Goal: Task Accomplishment & Management: Manage account settings

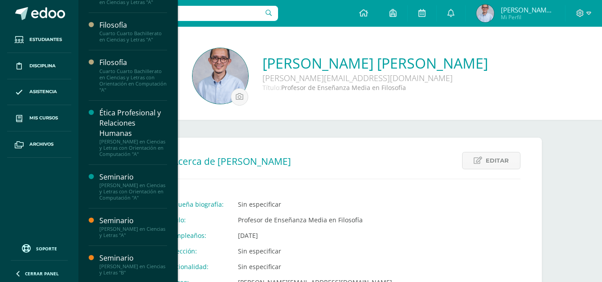
scroll to position [59, 0]
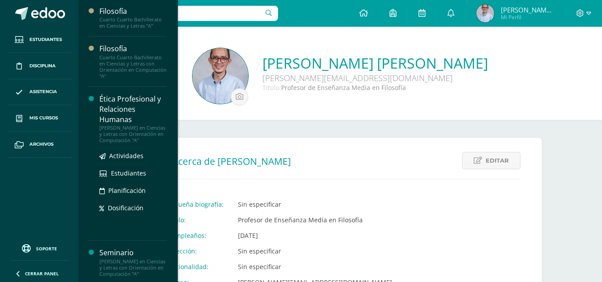
click at [114, 101] on div "Ética Profesional y Relaciones Humanas" at bounding box center [133, 109] width 68 height 31
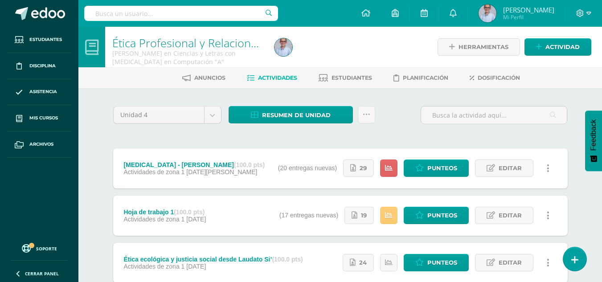
scroll to position [60, 0]
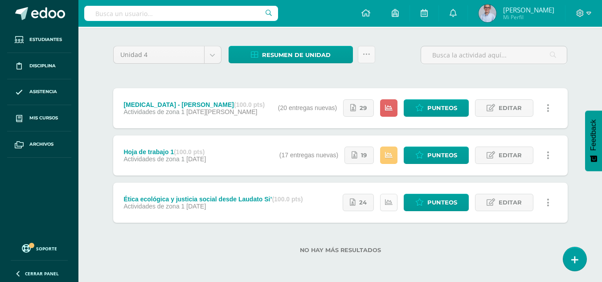
click at [388, 199] on icon at bounding box center [389, 203] width 8 height 8
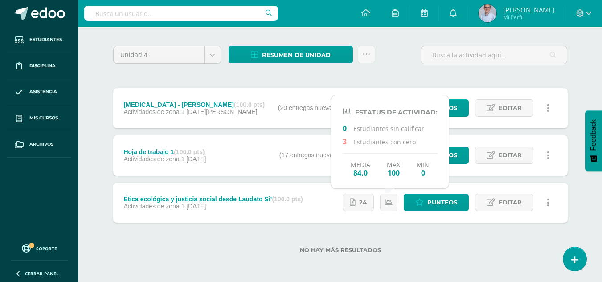
click at [389, 232] on div "No hay más resultados" at bounding box center [340, 243] width 454 height 41
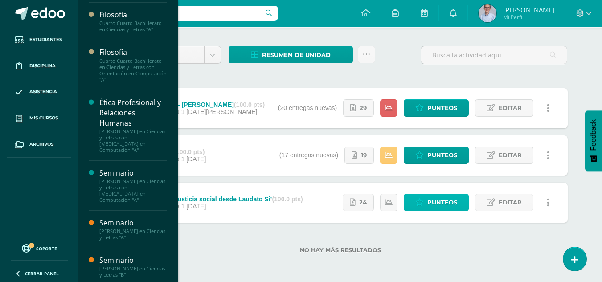
scroll to position [59, 0]
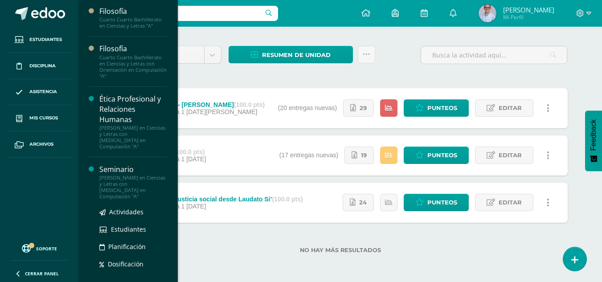
click at [119, 175] on div "[PERSON_NAME] en Ciencias y Letras con Orientación en Computación "A"" at bounding box center [133, 187] width 68 height 25
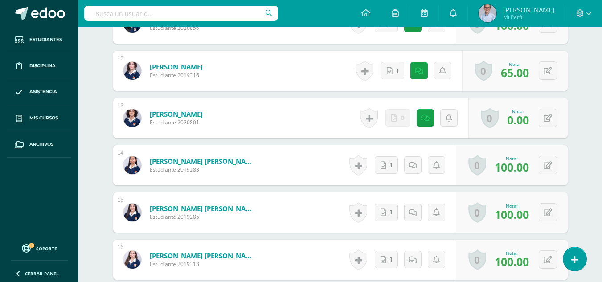
scroll to position [834, 0]
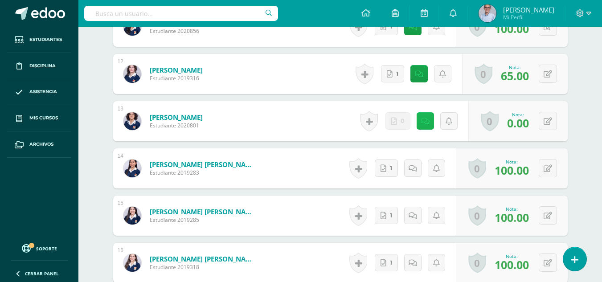
click at [427, 123] on icon at bounding box center [425, 122] width 8 height 8
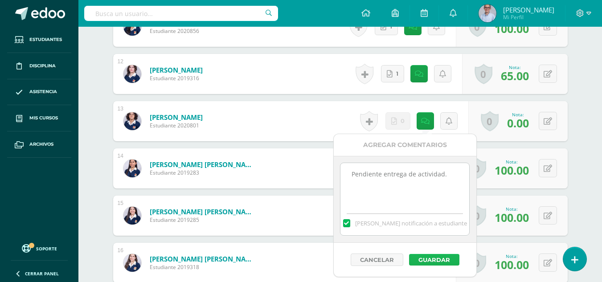
click at [437, 258] on button "Guardar" at bounding box center [434, 260] width 50 height 12
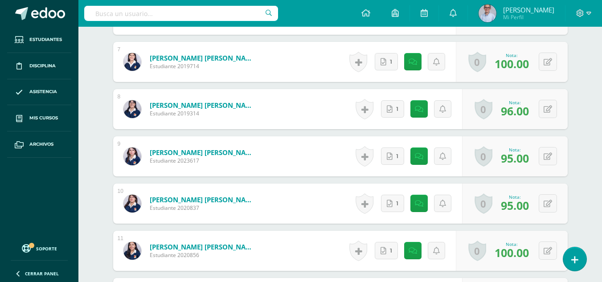
scroll to position [272, 0]
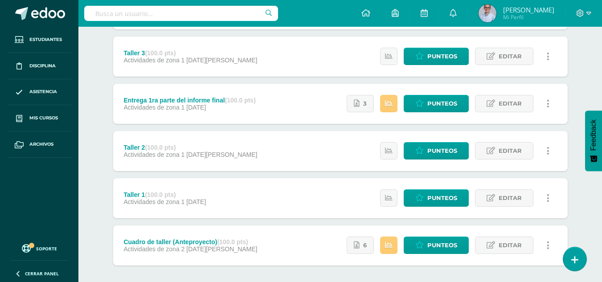
scroll to position [255, 0]
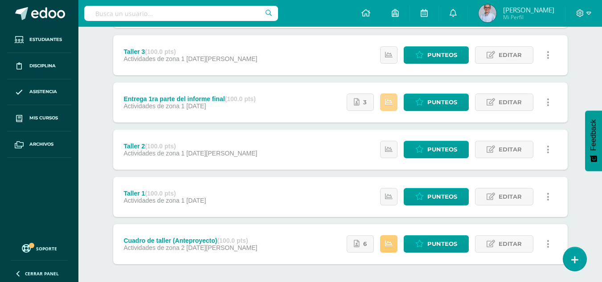
click at [394, 99] on link at bounding box center [388, 102] width 17 height 17
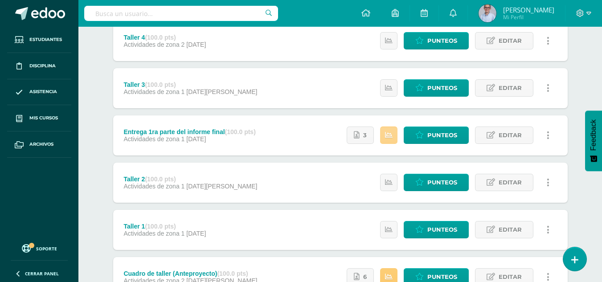
scroll to position [296, 0]
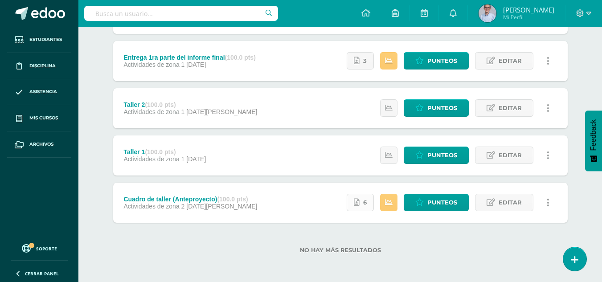
click at [364, 206] on span "6" at bounding box center [365, 202] width 4 height 16
click at [358, 200] on icon at bounding box center [357, 203] width 6 height 8
click at [389, 202] on icon at bounding box center [389, 203] width 8 height 8
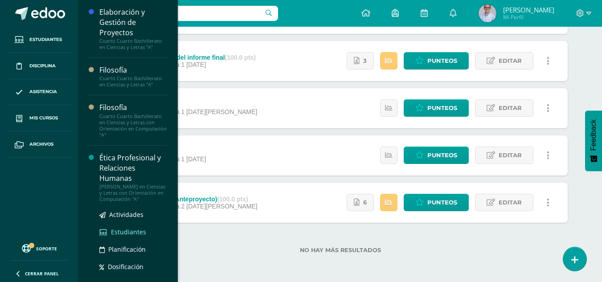
click at [121, 245] on ul "Actividades Estudiantes Planificación Dosificación" at bounding box center [133, 240] width 68 height 62
click at [116, 165] on div "Ética Profesional y Relaciones Humanas" at bounding box center [133, 168] width 68 height 31
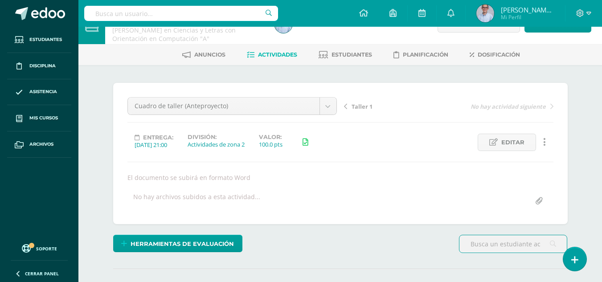
scroll to position [24, 0]
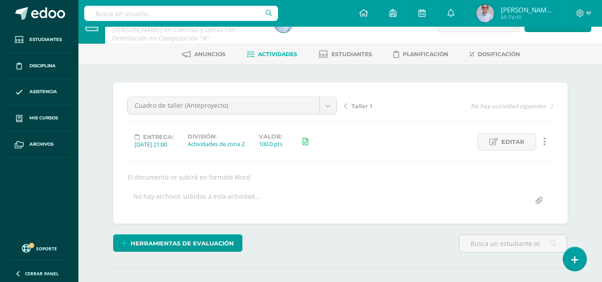
click at [353, 108] on span "Taller 1" at bounding box center [361, 106] width 21 height 8
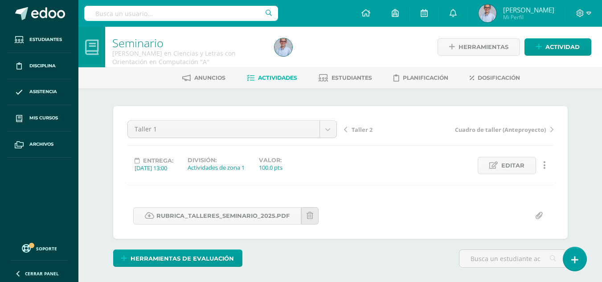
click at [367, 132] on span "Taller 2" at bounding box center [361, 130] width 21 height 8
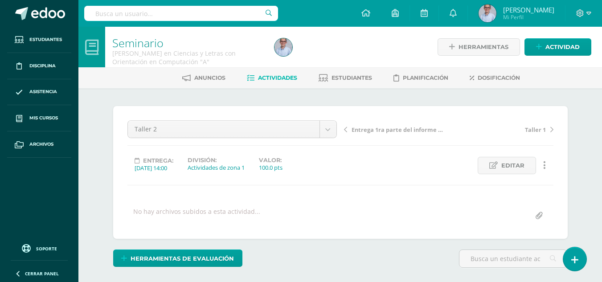
click at [380, 132] on span "Entrega 1ra parte del informe final" at bounding box center [398, 130] width 94 height 8
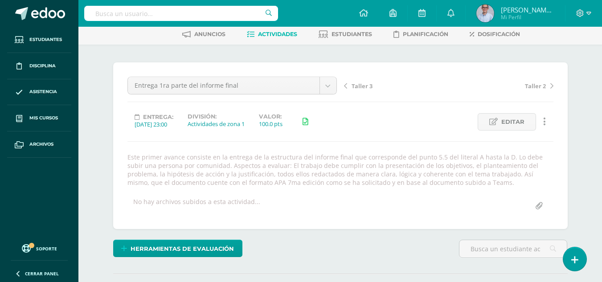
scroll to position [41, 0]
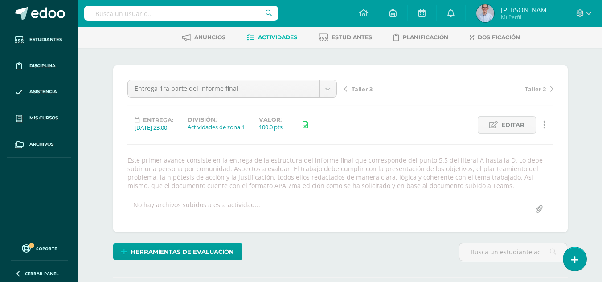
click at [537, 90] on span "Taller 2" at bounding box center [535, 89] width 21 height 8
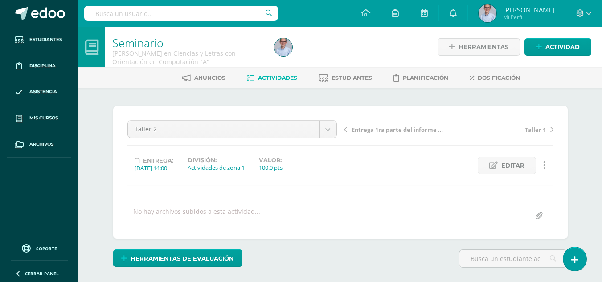
click at [537, 130] on span "Taller 1" at bounding box center [535, 130] width 21 height 8
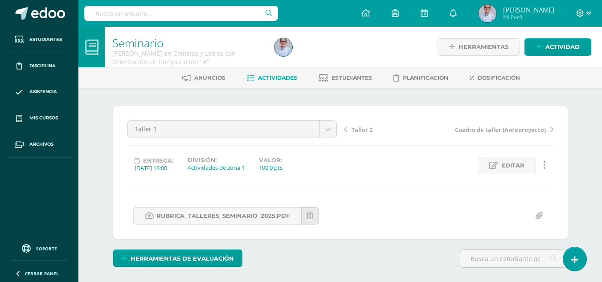
click at [507, 130] on span "Cuadro de taller (Anteproyecto)" at bounding box center [500, 130] width 91 height 8
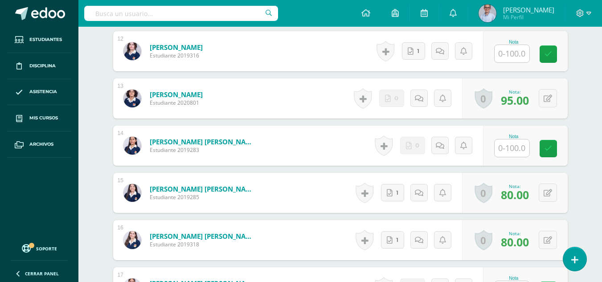
scroll to position [809, 0]
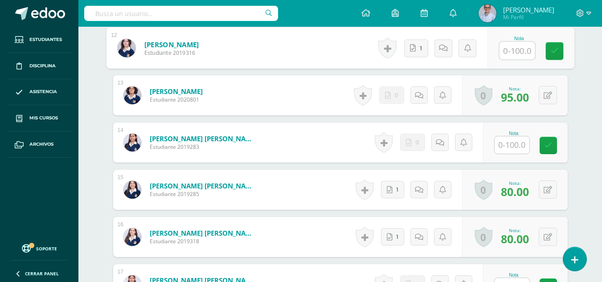
click at [507, 54] on input "text" at bounding box center [517, 51] width 36 height 18
type input "75"
click at [551, 50] on icon at bounding box center [554, 51] width 8 height 8
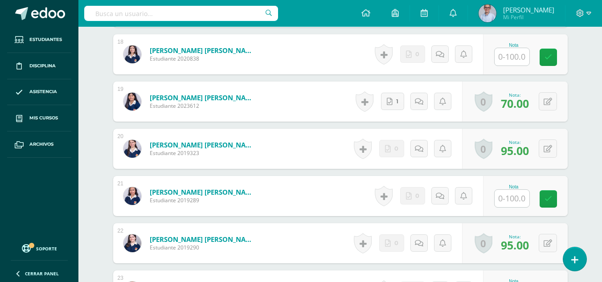
scroll to position [1084, 0]
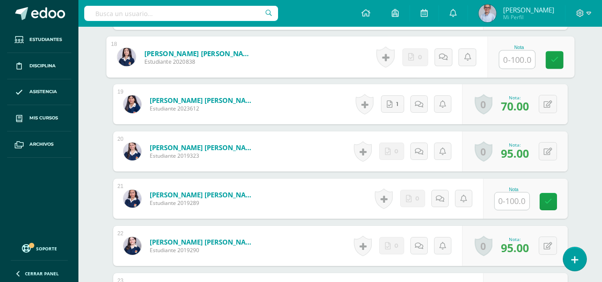
click at [519, 58] on input "text" at bounding box center [517, 60] width 36 height 18
type input "80"
click at [561, 59] on link at bounding box center [554, 60] width 18 height 18
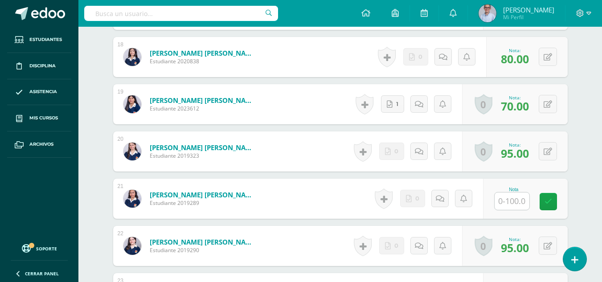
click at [557, 60] on div "0 Logros Logros obtenidos Aún no hay logros agregados Nota: 80.00" at bounding box center [527, 57] width 82 height 40
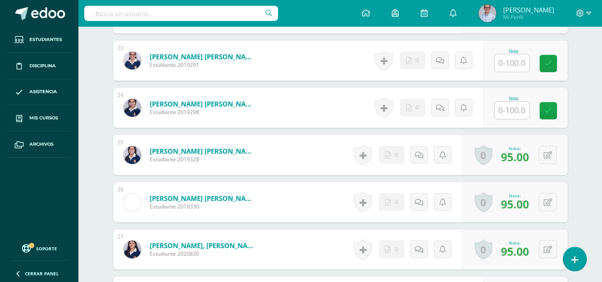
scroll to position [1319, 0]
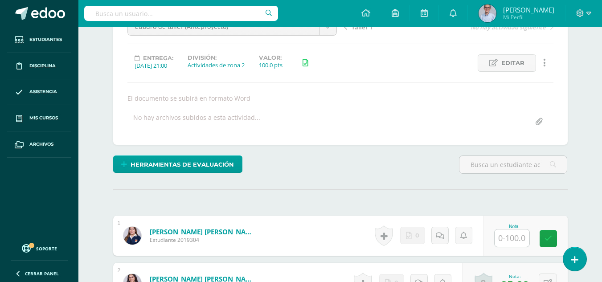
scroll to position [43, 0]
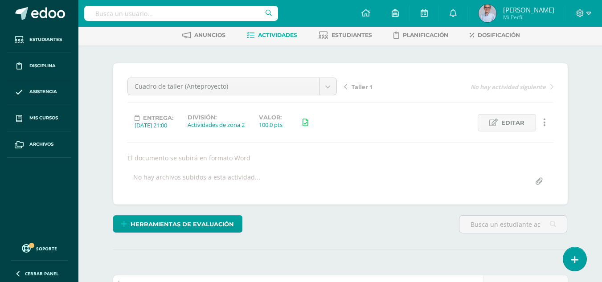
click at [284, 34] on span "Actividades" at bounding box center [277, 35] width 39 height 7
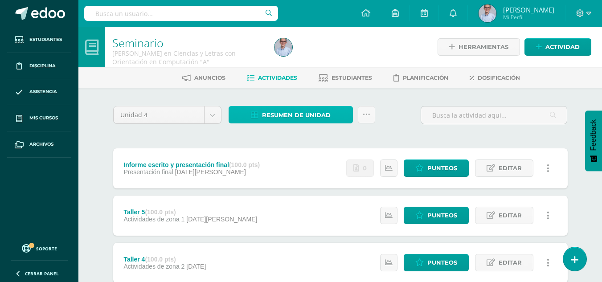
click at [297, 112] on span "Resumen de unidad" at bounding box center [296, 115] width 69 height 16
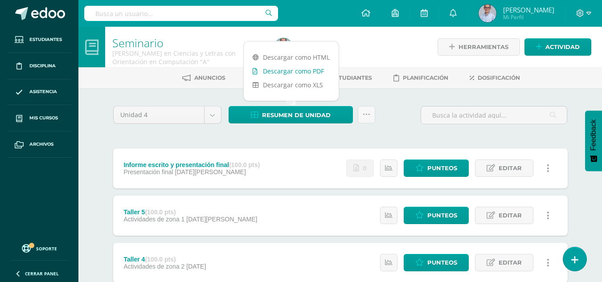
click at [286, 73] on link "Descargar como PDF" at bounding box center [291, 71] width 95 height 14
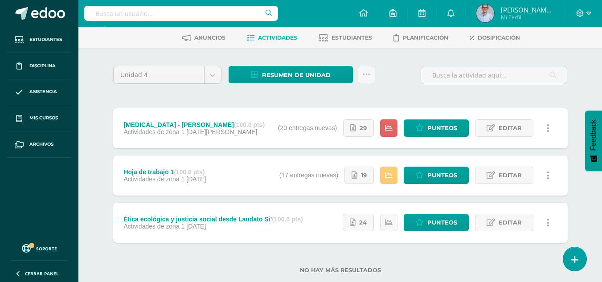
scroll to position [60, 0]
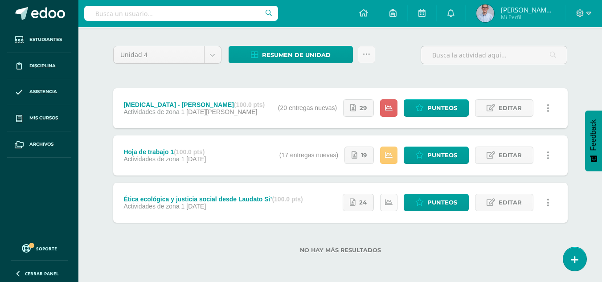
click at [384, 201] on link at bounding box center [388, 202] width 17 height 17
click at [406, 237] on div "No hay más resultados" at bounding box center [340, 243] width 454 height 41
click at [388, 160] on link at bounding box center [388, 155] width 17 height 17
click at [432, 160] on span "Punteos" at bounding box center [442, 155] width 30 height 16
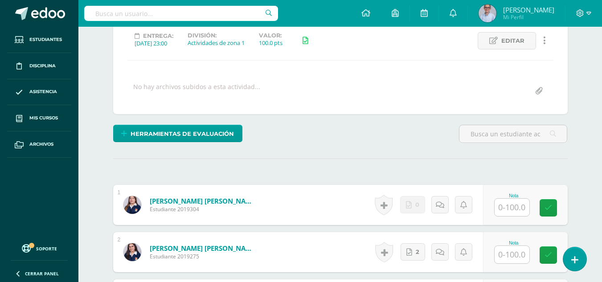
scroll to position [125, 0]
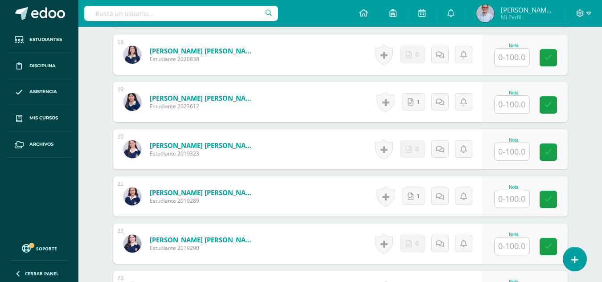
scroll to position [1089, 0]
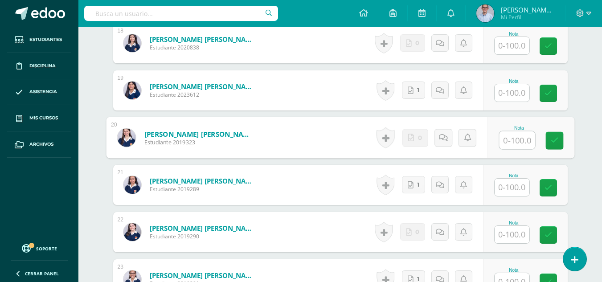
click at [508, 143] on input "text" at bounding box center [517, 140] width 36 height 18
type input "95"
click at [556, 144] on icon at bounding box center [554, 141] width 8 height 8
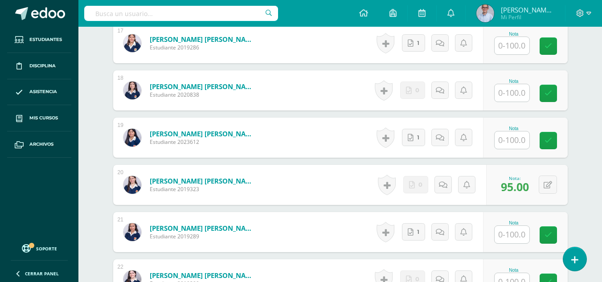
scroll to position [1036, 0]
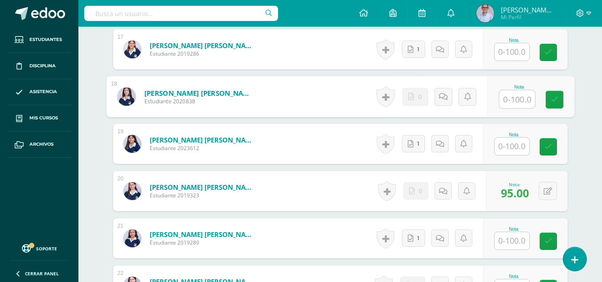
click at [508, 97] on input "text" at bounding box center [517, 99] width 36 height 18
click at [443, 94] on icon at bounding box center [442, 97] width 9 height 8
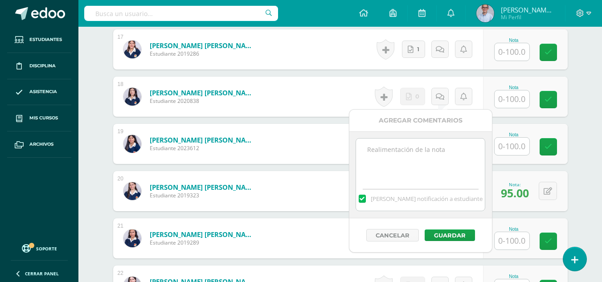
click at [408, 149] on textarea at bounding box center [420, 161] width 129 height 45
type textarea "Mejorar redacción. Hay ideas que quedan sueltas y poco argumentadas."
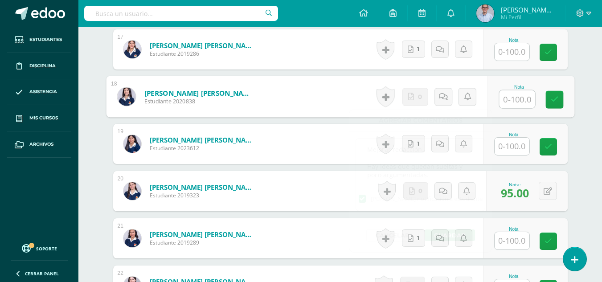
click at [517, 101] on input "text" at bounding box center [517, 99] width 36 height 18
type input "85"
click at [441, 101] on link at bounding box center [443, 97] width 18 height 18
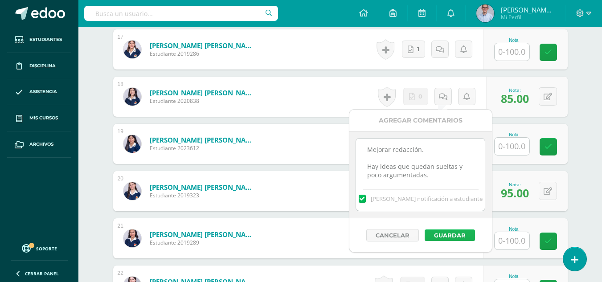
click at [439, 237] on button "Guardar" at bounding box center [449, 235] width 50 height 12
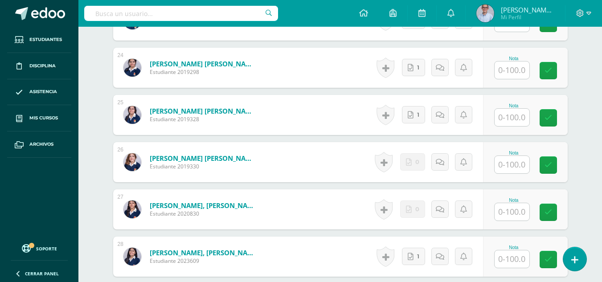
scroll to position [1368, 0]
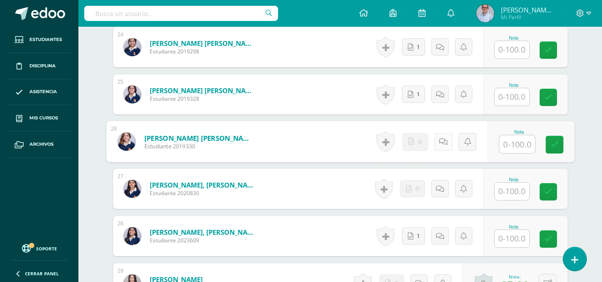
click at [442, 141] on icon at bounding box center [442, 142] width 9 height 8
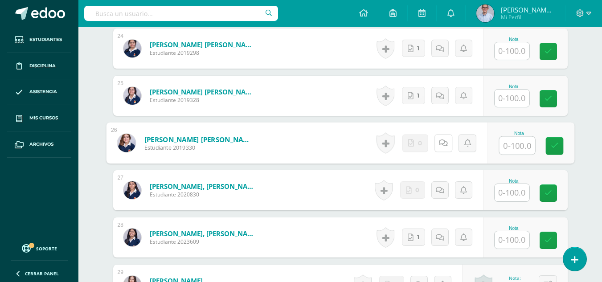
scroll to position [1340, 0]
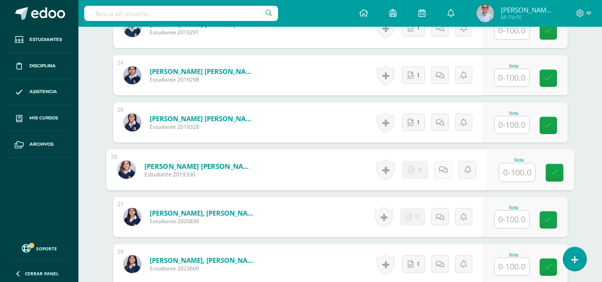
click at [445, 169] on icon at bounding box center [442, 170] width 9 height 8
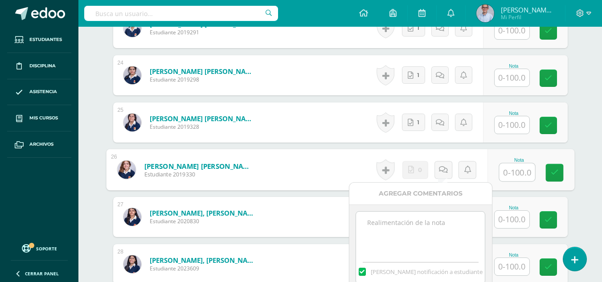
click at [404, 224] on textarea at bounding box center [420, 234] width 129 height 45
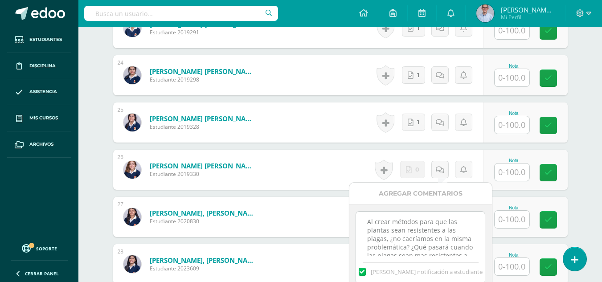
scroll to position [0, 0]
click at [391, 233] on textarea "Sobre la respuesta 2: Al crear métodos para que las plantas sean resistentes a …" at bounding box center [420, 234] width 129 height 45
drag, startPoint x: 368, startPoint y: 223, endPoint x: 440, endPoint y: 225, distance: 71.7
click at [440, 225] on textarea "Sobre la respuesta 2: Al crear métodos para que las plantas sean resistentes a …" at bounding box center [420, 234] width 129 height 45
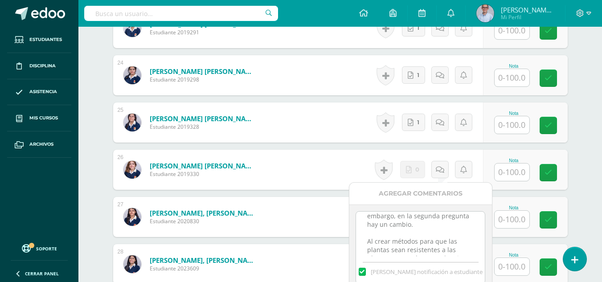
click at [388, 227] on textarea "[PERSON_NAME] plantear la respuesta a la primera pregunta sostenían la preocupa…" at bounding box center [420, 234] width 129 height 45
click at [429, 251] on textarea "[PERSON_NAME] plantear la respuesta a la primera pregunta sostenían la preocupa…" at bounding box center [420, 234] width 129 height 45
type textarea "[PERSON_NAME] plantear la respuesta a la primera pregunta sostenían la preocupa…"
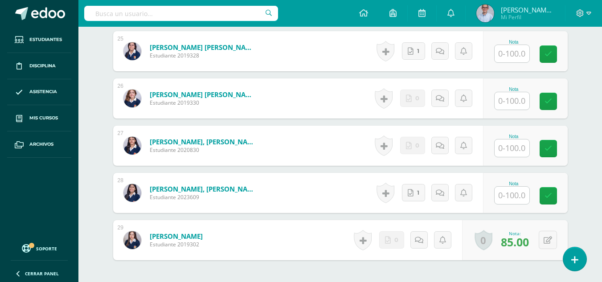
scroll to position [1415, 0]
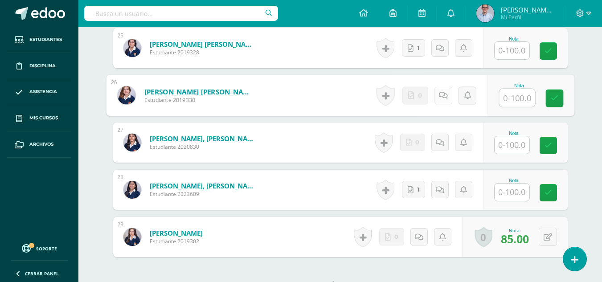
click at [442, 98] on icon at bounding box center [442, 95] width 9 height 8
click at [517, 94] on input "text" at bounding box center [517, 98] width 36 height 18
type input "75"
click at [546, 104] on link at bounding box center [554, 99] width 18 height 18
click at [443, 97] on icon at bounding box center [446, 95] width 9 height 8
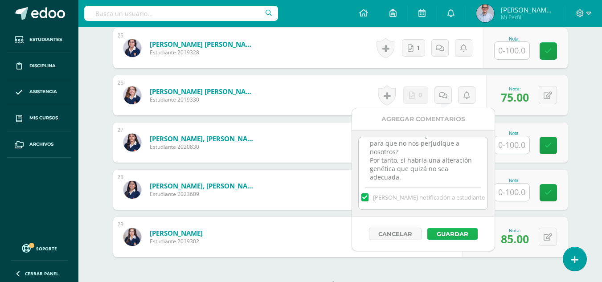
click at [447, 232] on button "Guardar" at bounding box center [452, 234] width 50 height 12
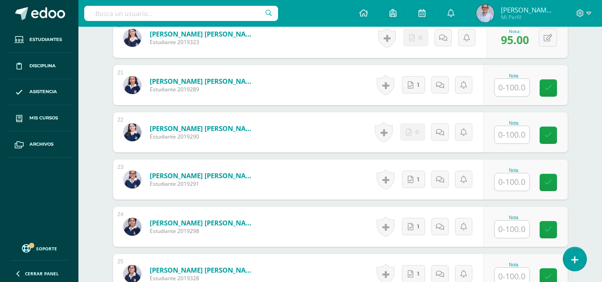
scroll to position [1177, 0]
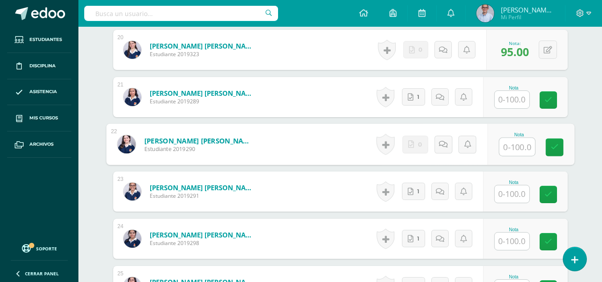
click at [516, 150] on input "text" at bounding box center [517, 147] width 36 height 18
type input "100"
click at [555, 148] on icon at bounding box center [554, 147] width 8 height 8
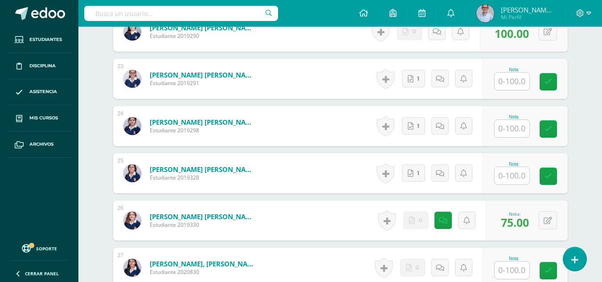
scroll to position [1361, 0]
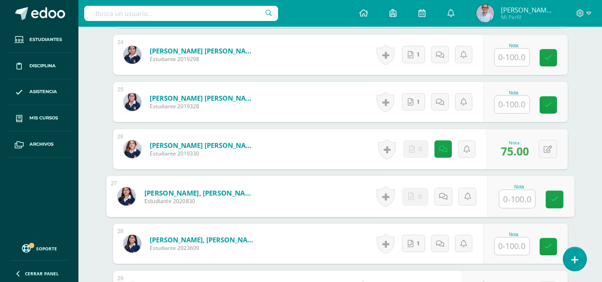
click at [514, 200] on input "text" at bounding box center [517, 199] width 36 height 18
click at [446, 197] on icon at bounding box center [442, 196] width 9 height 8
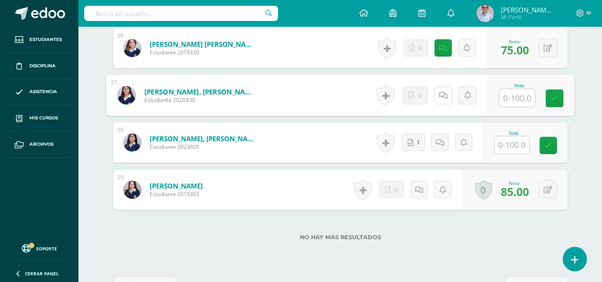
scroll to position [1492, 0]
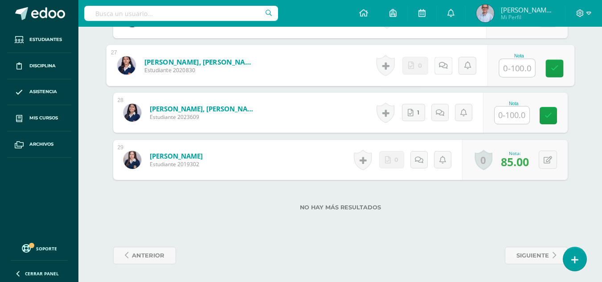
click at [440, 68] on icon at bounding box center [442, 65] width 9 height 8
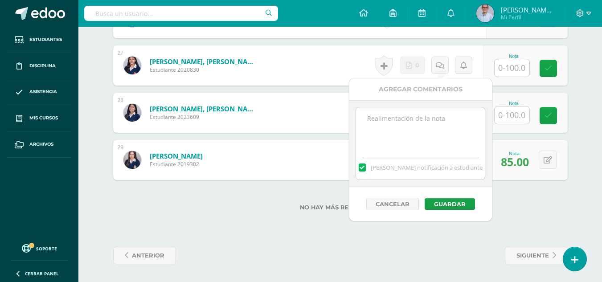
click at [404, 119] on textarea at bounding box center [420, 129] width 129 height 45
click at [399, 135] on textarea "Por lo tanto: ¿Modificar las plantas" at bounding box center [420, 129] width 129 height 45
click at [396, 147] on textarea "Por lo tanto: ¿Modificar genéticamente las plantas" at bounding box center [420, 129] width 129 height 45
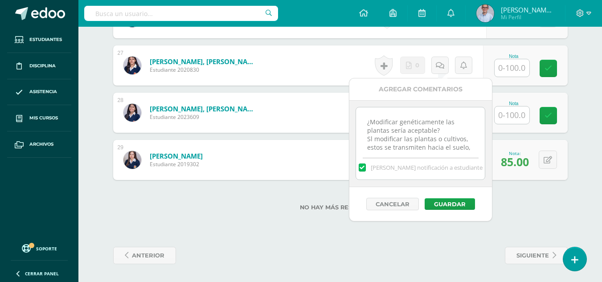
scroll to position [22, 0]
click at [371, 131] on textarea "Por lo tanto: ¿Modificar genéticamente las plantas sería aceptable? Sl modifica…" at bounding box center [420, 129] width 129 height 45
click at [453, 146] on textarea "Por lo tanto: ¿Modificar genéticamente las plantas sería aceptable? Si modifica…" at bounding box center [420, 129] width 129 height 45
type textarea "Por lo tanto: ¿Modificar genéticamente las plantas sería aceptable? Si modifica…"
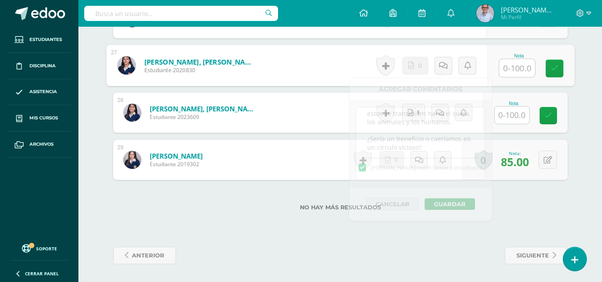
click at [511, 73] on input "text" at bounding box center [517, 68] width 36 height 18
type input "80"
click at [445, 68] on icon at bounding box center [442, 65] width 9 height 8
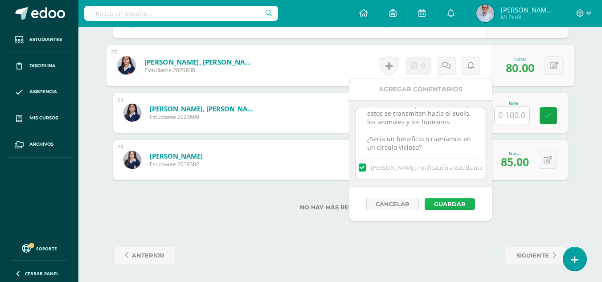
click at [453, 205] on button "Guardar" at bounding box center [449, 204] width 50 height 12
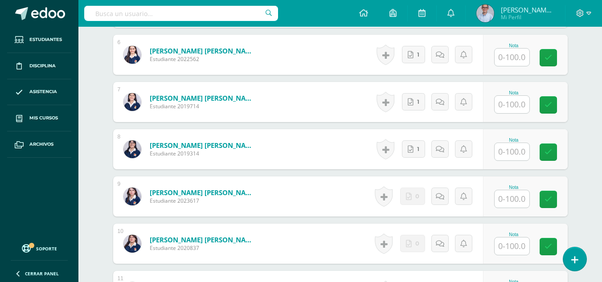
scroll to position [508, 0]
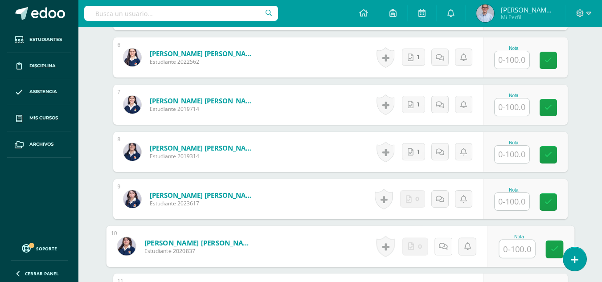
click at [441, 245] on icon at bounding box center [442, 246] width 9 height 8
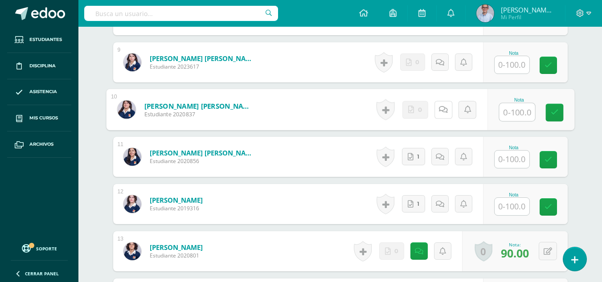
scroll to position [663, 0]
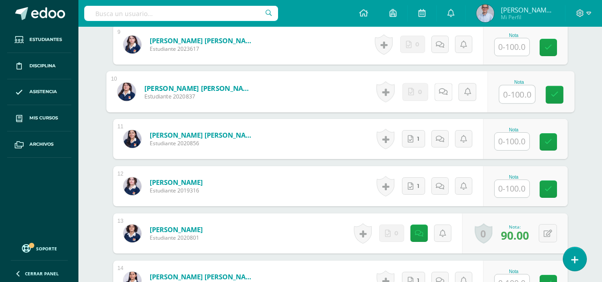
click at [442, 93] on icon at bounding box center [442, 92] width 9 height 8
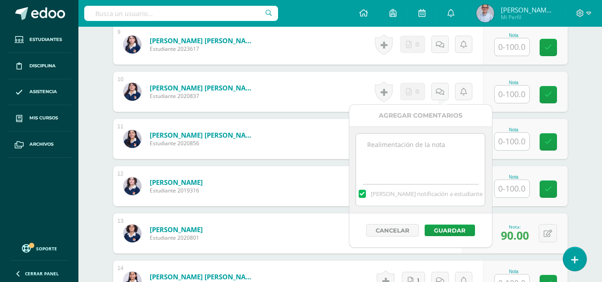
click at [420, 159] on textarea at bounding box center [420, 156] width 129 height 45
type textarea "No subió la actividad"
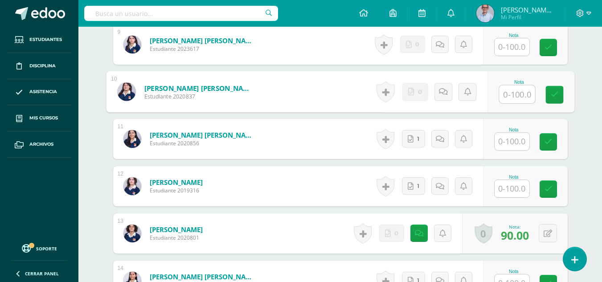
click at [512, 98] on input "text" at bounding box center [517, 95] width 36 height 18
type input "0"
click at [563, 95] on link at bounding box center [554, 95] width 18 height 18
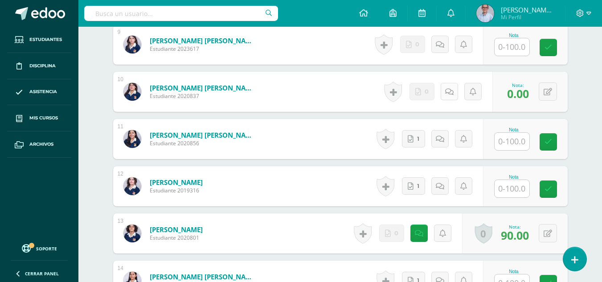
click at [446, 90] on link at bounding box center [449, 91] width 17 height 17
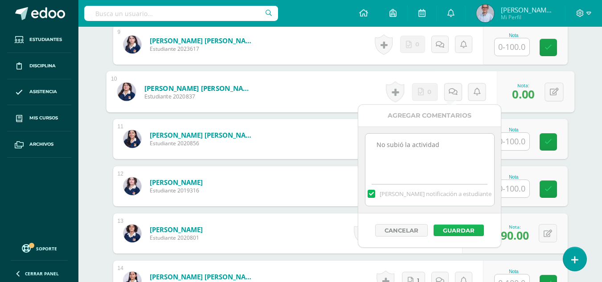
click at [460, 233] on button "Guardar" at bounding box center [458, 230] width 50 height 12
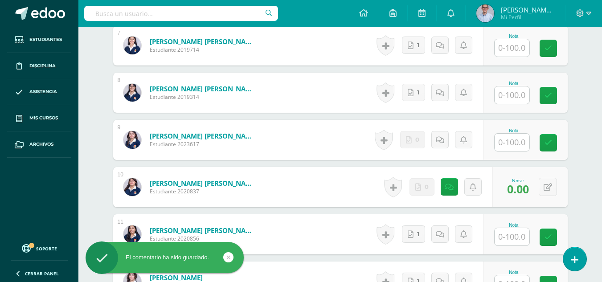
scroll to position [550, 0]
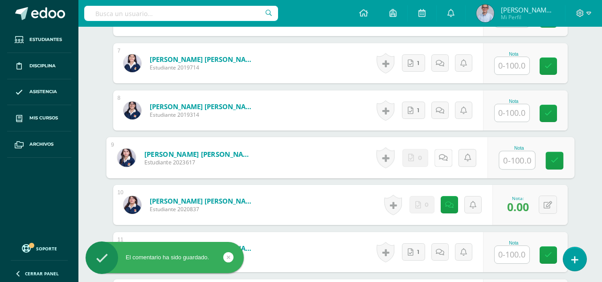
click at [443, 159] on icon at bounding box center [442, 158] width 9 height 8
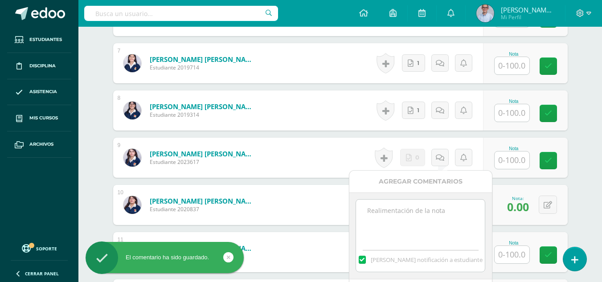
click at [432, 209] on textarea at bounding box center [420, 222] width 129 height 45
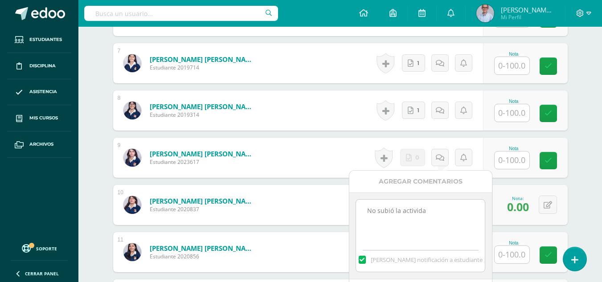
type textarea "No subió la actividad"
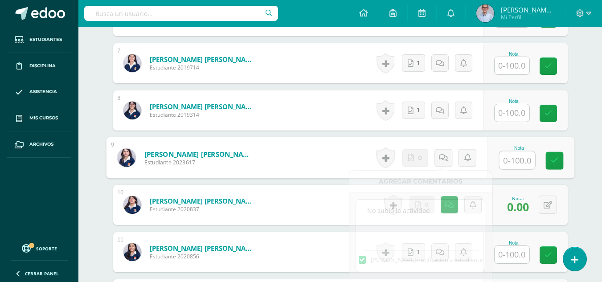
click at [516, 163] on input "text" at bounding box center [517, 160] width 36 height 18
type input "0"
click at [556, 162] on icon at bounding box center [554, 161] width 8 height 8
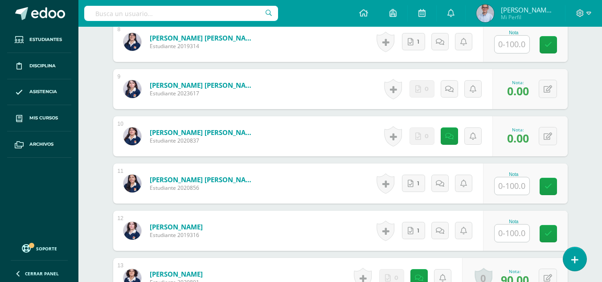
scroll to position [624, 0]
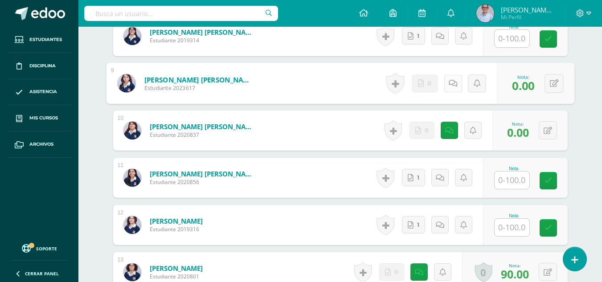
click at [452, 81] on icon at bounding box center [452, 83] width 9 height 8
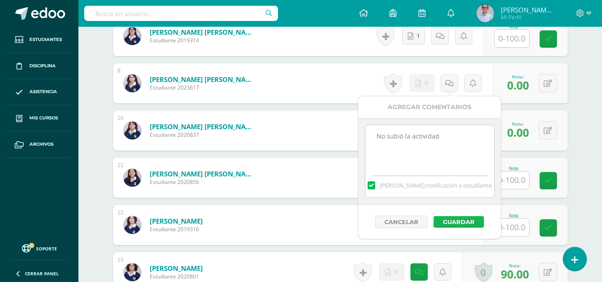
click at [453, 222] on button "Guardar" at bounding box center [458, 222] width 50 height 12
